Goal: Task Accomplishment & Management: Manage account settings

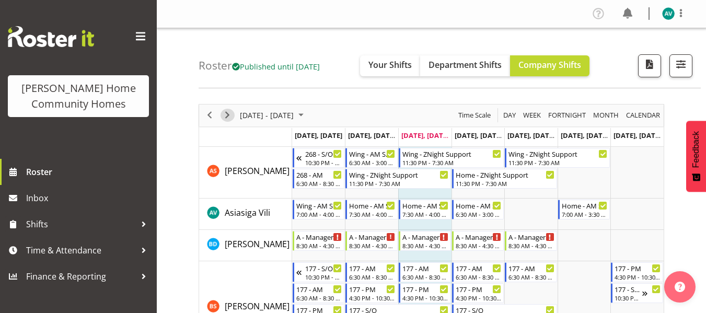
click at [230, 113] on span "Next" at bounding box center [227, 115] width 13 height 13
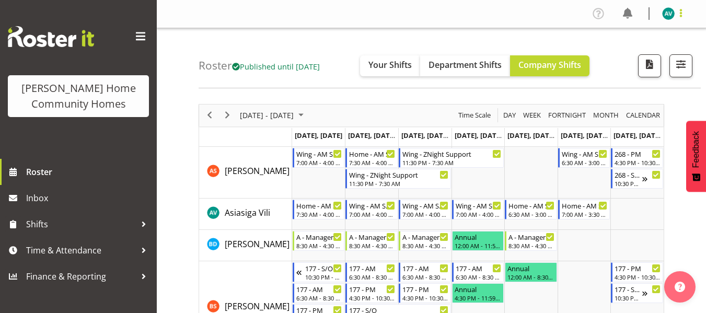
click at [680, 14] on span at bounding box center [681, 13] width 13 height 13
click at [625, 51] on link "Log Out" at bounding box center [637, 54] width 100 height 19
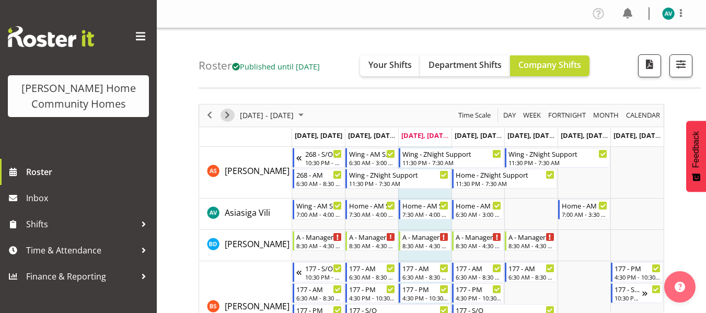
click at [225, 120] on span "Next" at bounding box center [227, 115] width 13 height 13
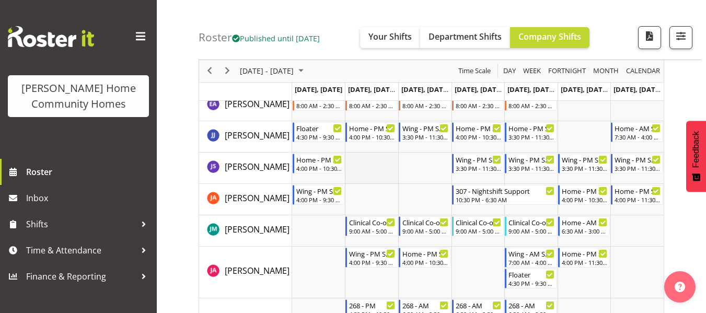
scroll to position [527, 0]
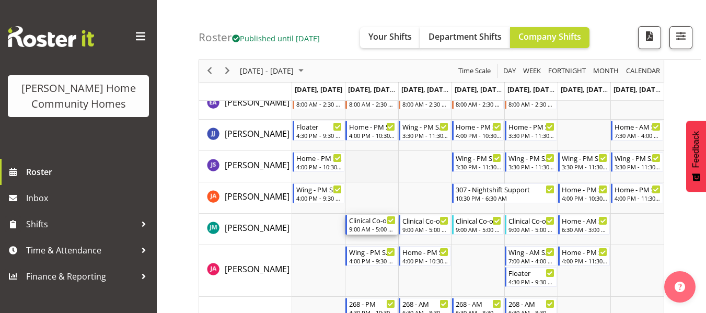
click at [394, 233] on div "9:00 AM - 5:00 PM" at bounding box center [372, 229] width 47 height 8
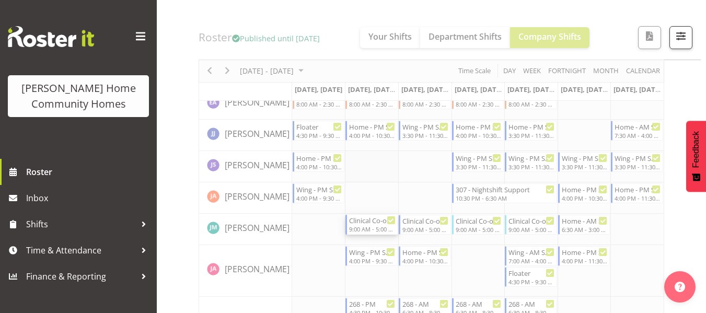
scroll to position [583, 0]
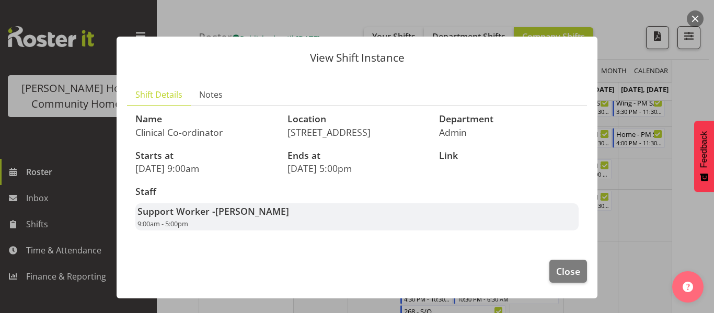
click at [676, 178] on div at bounding box center [357, 156] width 714 height 313
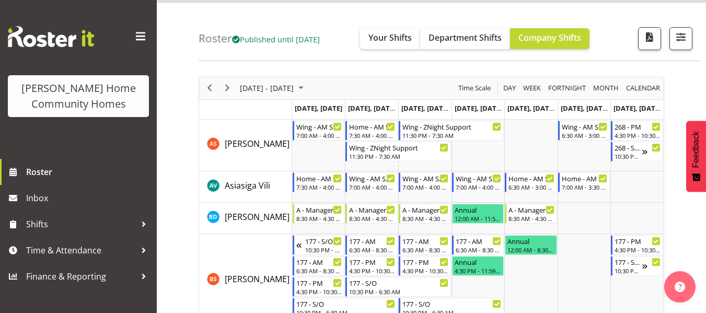
scroll to position [0, 0]
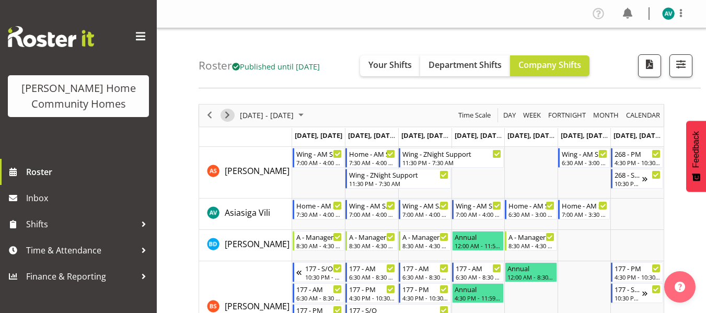
click at [225, 119] on span "Next" at bounding box center [227, 115] width 13 height 13
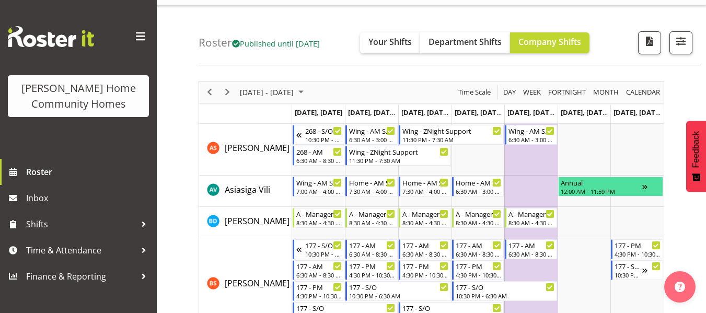
scroll to position [25, 0]
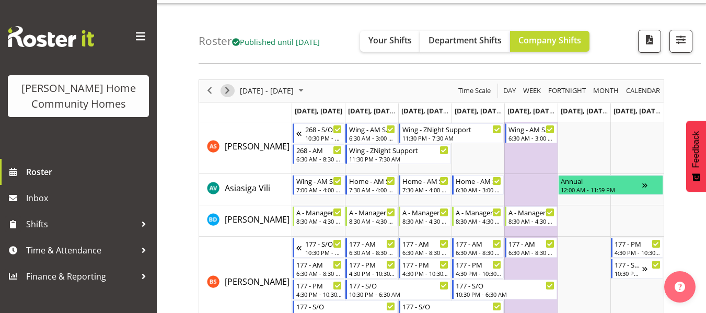
click at [227, 94] on span "Next" at bounding box center [227, 90] width 13 height 13
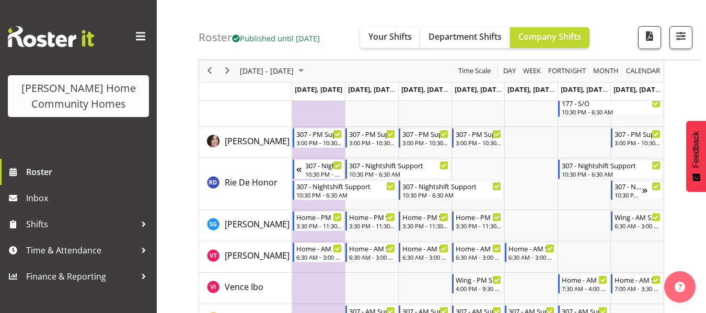
scroll to position [1528, 0]
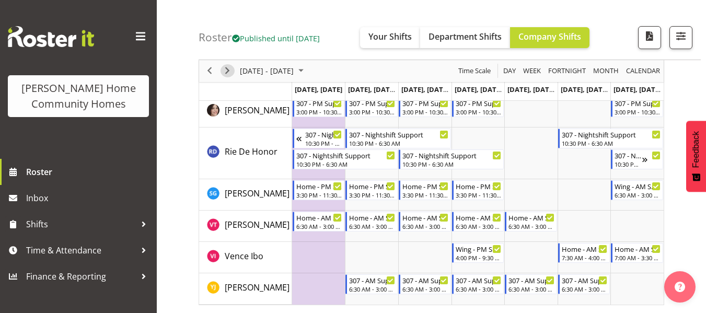
click at [226, 70] on span "Next" at bounding box center [227, 71] width 13 height 13
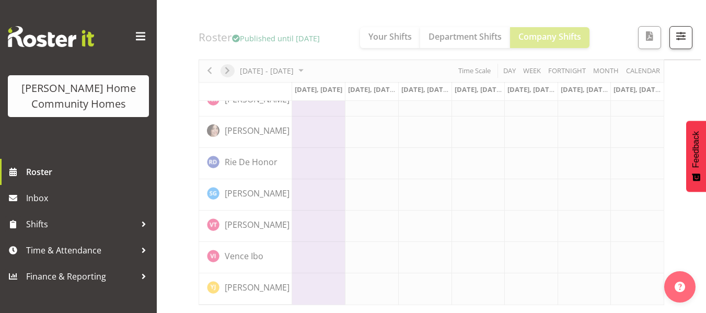
scroll to position [846, 0]
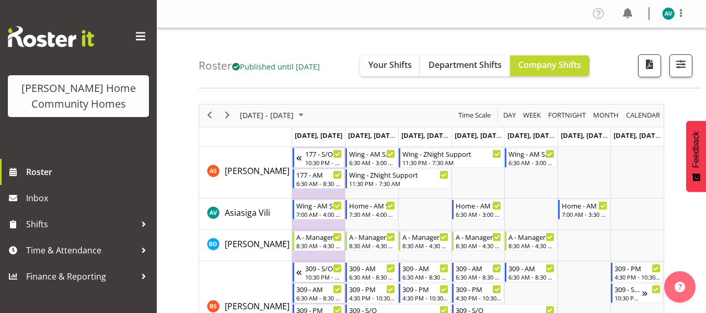
scroll to position [14, 0]
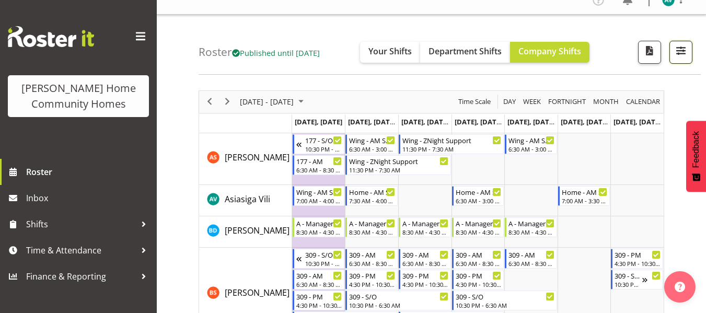
click at [677, 49] on span "button" at bounding box center [682, 51] width 14 height 14
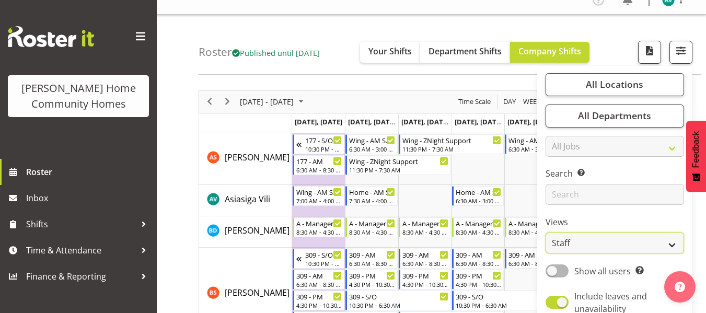
click at [572, 245] on select "Staff Role Shift - Horizontal Shift - Vertical Staff - Location" at bounding box center [615, 243] width 139 height 21
select select "role"
click at [546, 233] on select "Staff Role Shift - Horizontal Shift - Vertical Staff - Location" at bounding box center [615, 243] width 139 height 21
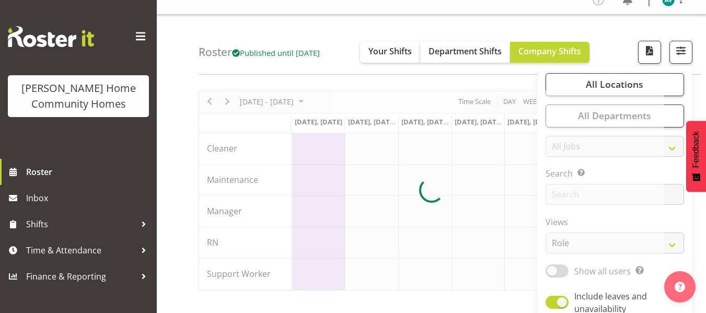
click at [620, 32] on div "Roster Published until [DATE] Your Shifts Department Shifts Company Shifts All …" at bounding box center [450, 45] width 503 height 60
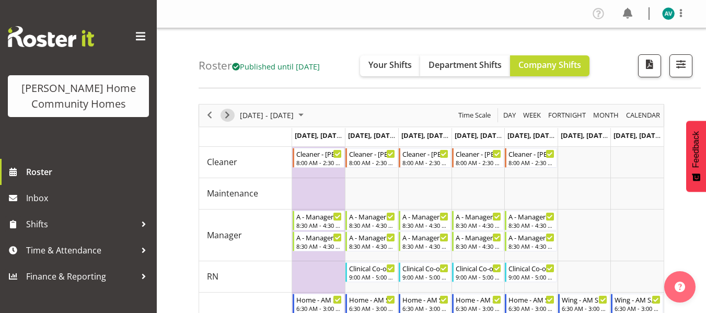
click at [222, 114] on span "Next" at bounding box center [227, 115] width 13 height 13
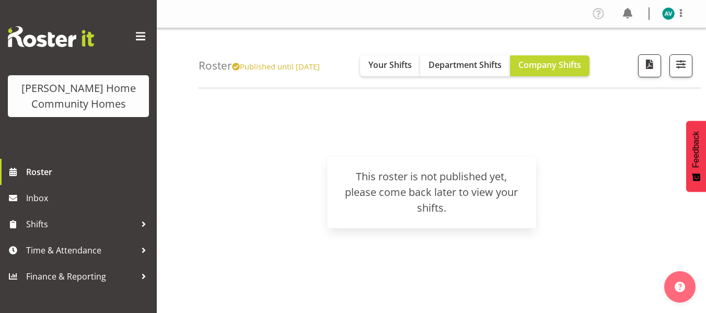
click at [450, 109] on div "[DATE] - [DATE] [DATE] Day Week Fortnight Month calendar Month Agenda Time Scal…" at bounding box center [453, 305] width 508 height 418
click at [677, 16] on span at bounding box center [681, 13] width 13 height 13
click at [621, 53] on link "Log Out" at bounding box center [637, 54] width 100 height 19
